Goal: Transaction & Acquisition: Book appointment/travel/reservation

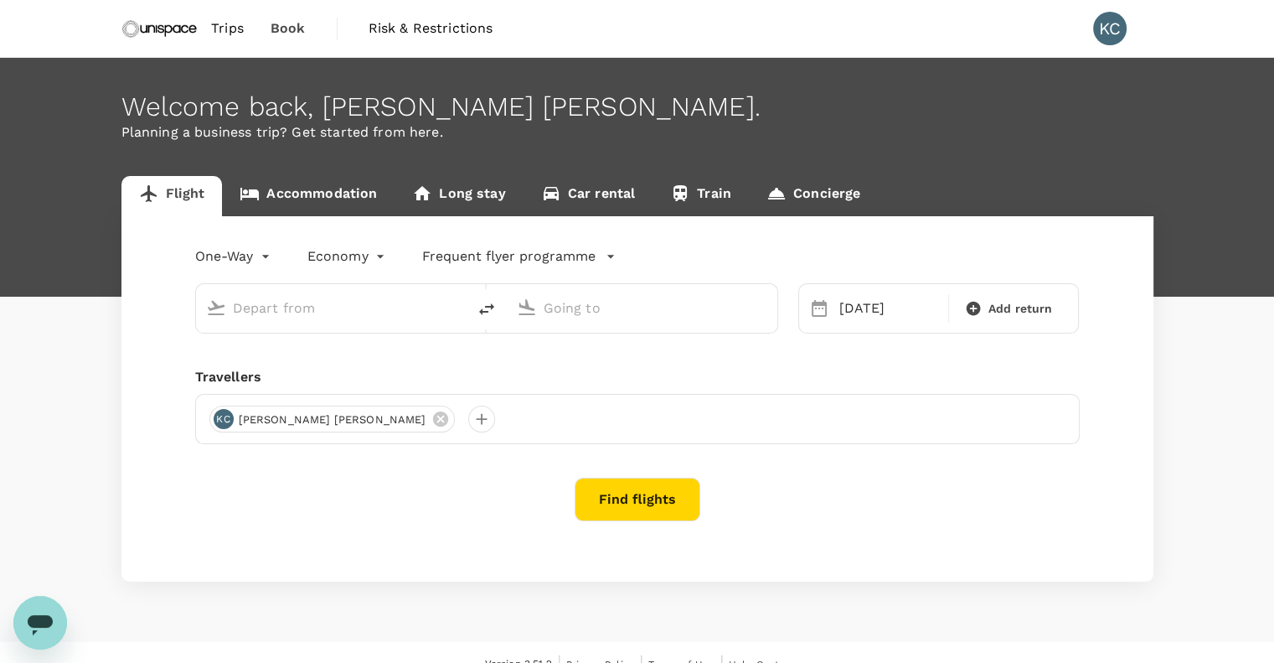
type input "[GEOGRAPHIC_DATA], [GEOGRAPHIC_DATA] (any)"
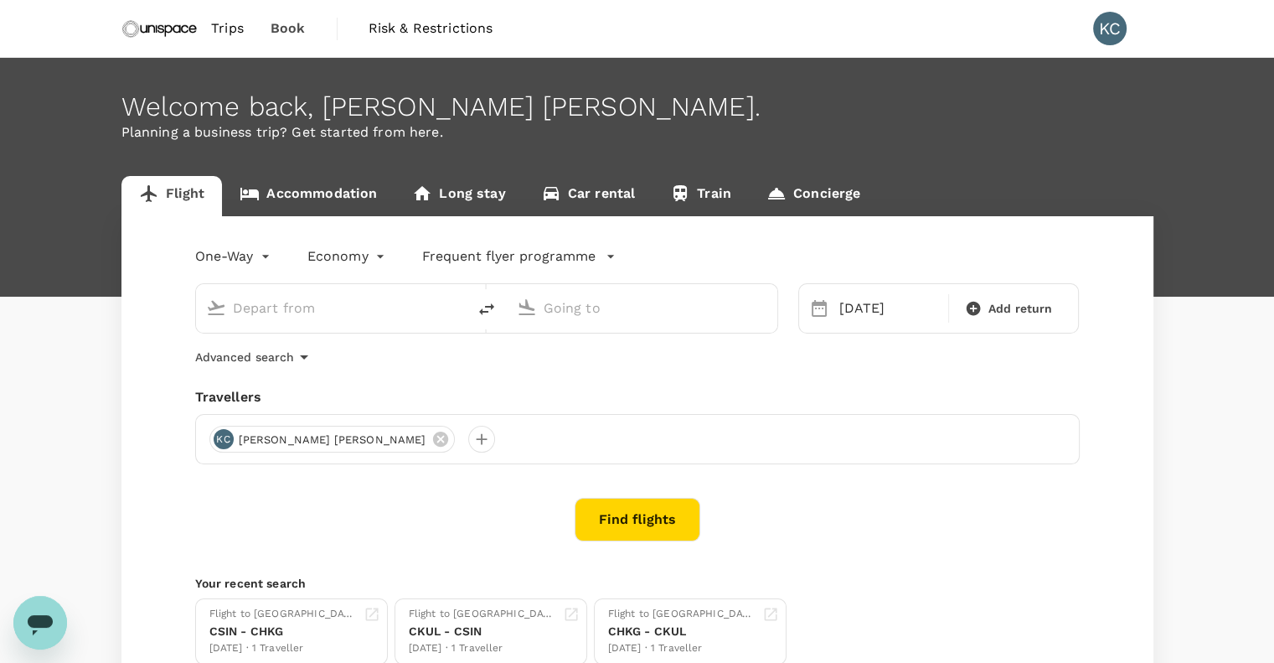
type input "[GEOGRAPHIC_DATA], [GEOGRAPHIC_DATA] (any)"
click at [229, 28] on span "Trips" at bounding box center [227, 28] width 33 height 20
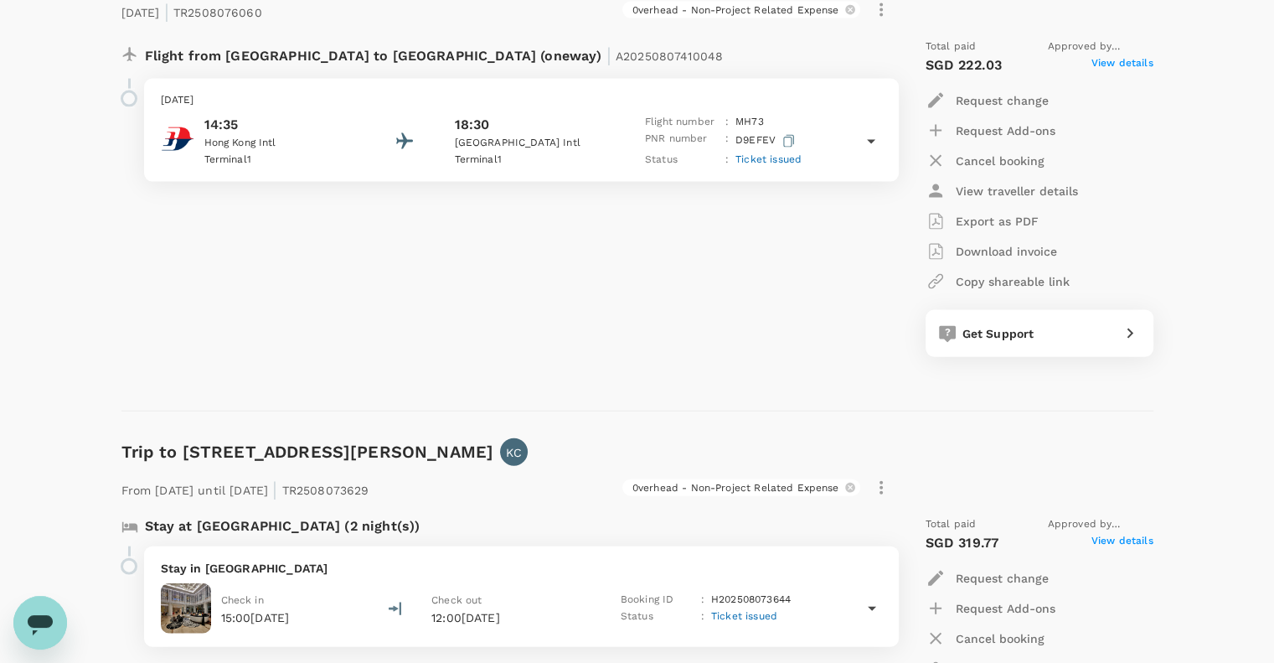
scroll to position [3603, 0]
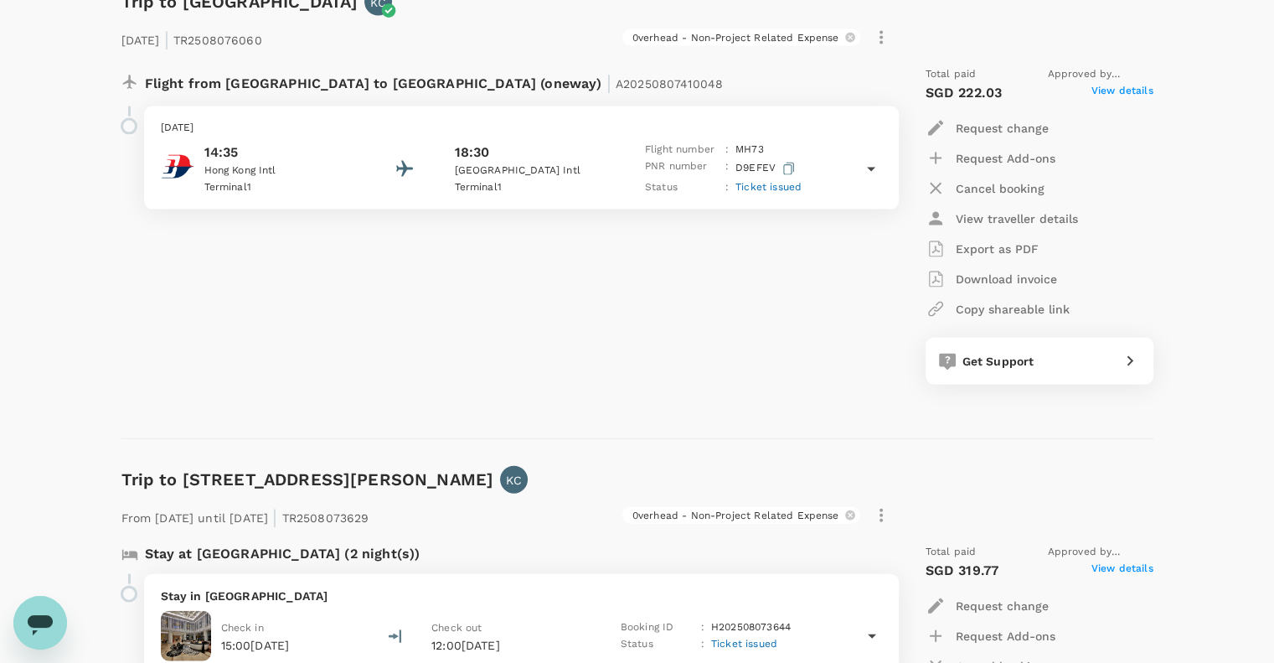
click at [875, 163] on icon at bounding box center [871, 169] width 20 height 20
